Goal: Navigation & Orientation: Understand site structure

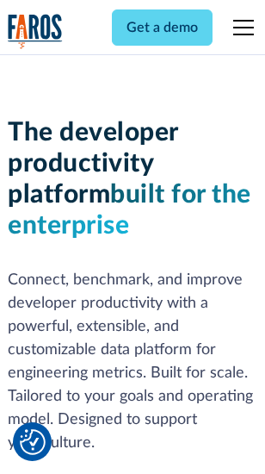
scroll to position [259, 0]
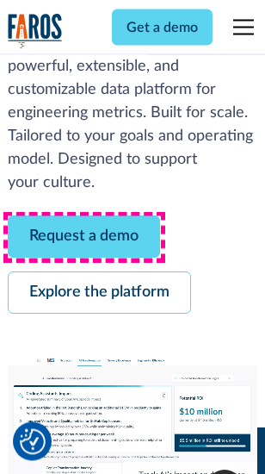
click at [84, 238] on link "Request a demo" at bounding box center [84, 237] width 152 height 42
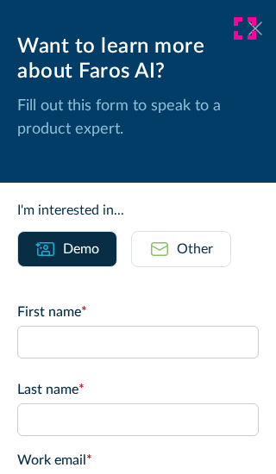
click at [248, 28] on icon at bounding box center [255, 28] width 14 height 13
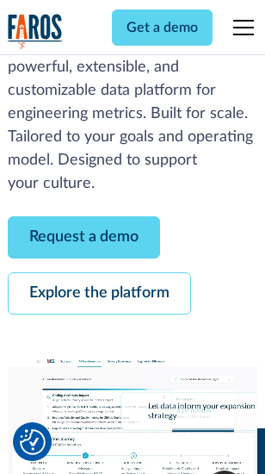
scroll to position [315, 0]
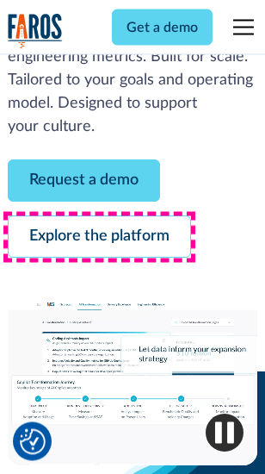
click at [99, 238] on link "Explore the platform" at bounding box center [99, 237] width 183 height 42
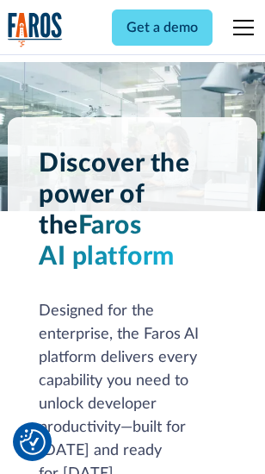
scroll to position [13126, 0]
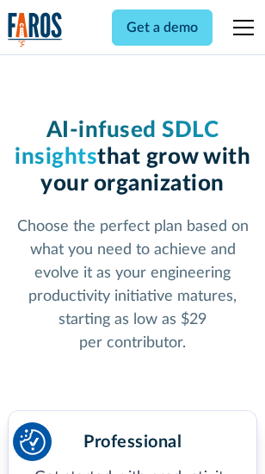
scroll to position [2737, 0]
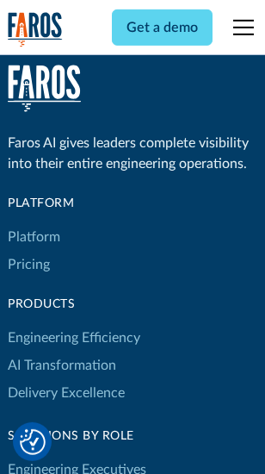
click at [34, 237] on link "Platform" at bounding box center [34, 237] width 53 height 28
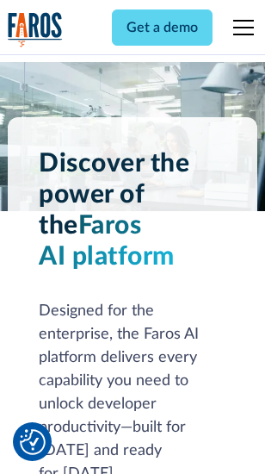
scroll to position [13679, 0]
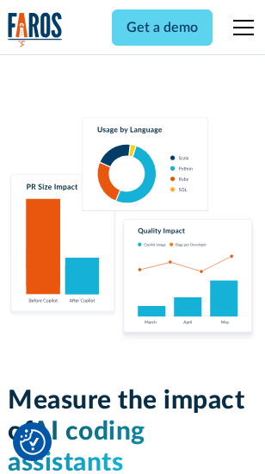
scroll to position [10759, 0]
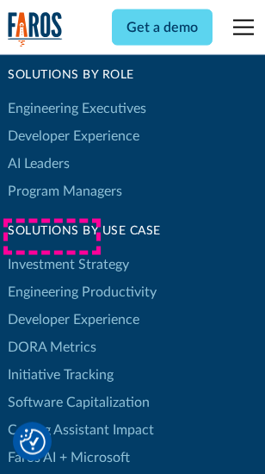
click at [52, 333] on link "DORA Metrics" at bounding box center [52, 347] width 89 height 28
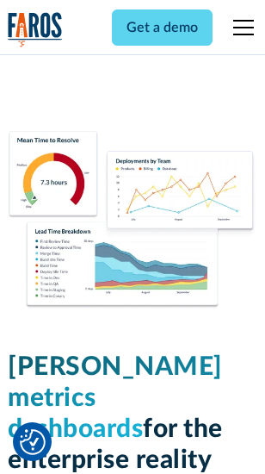
scroll to position [7632, 0]
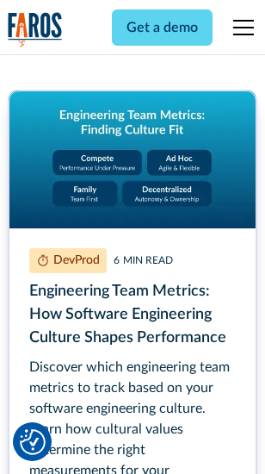
scroll to position [7845, 0]
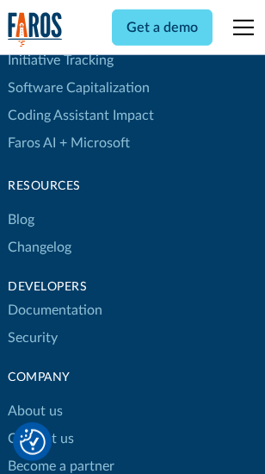
click at [40, 237] on link "Changelog" at bounding box center [40, 247] width 64 height 28
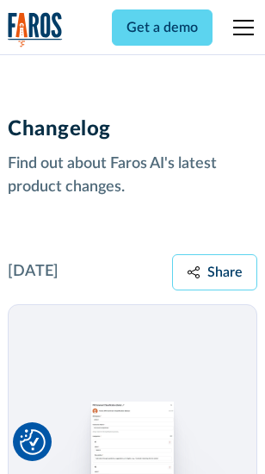
scroll to position [21126, 0]
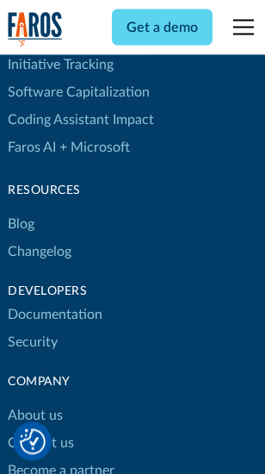
click at [34, 402] on link "About us" at bounding box center [35, 416] width 55 height 28
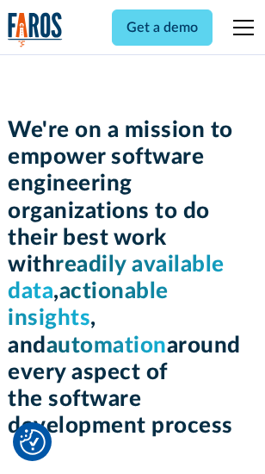
scroll to position [5963, 0]
